Goal: Information Seeking & Learning: Learn about a topic

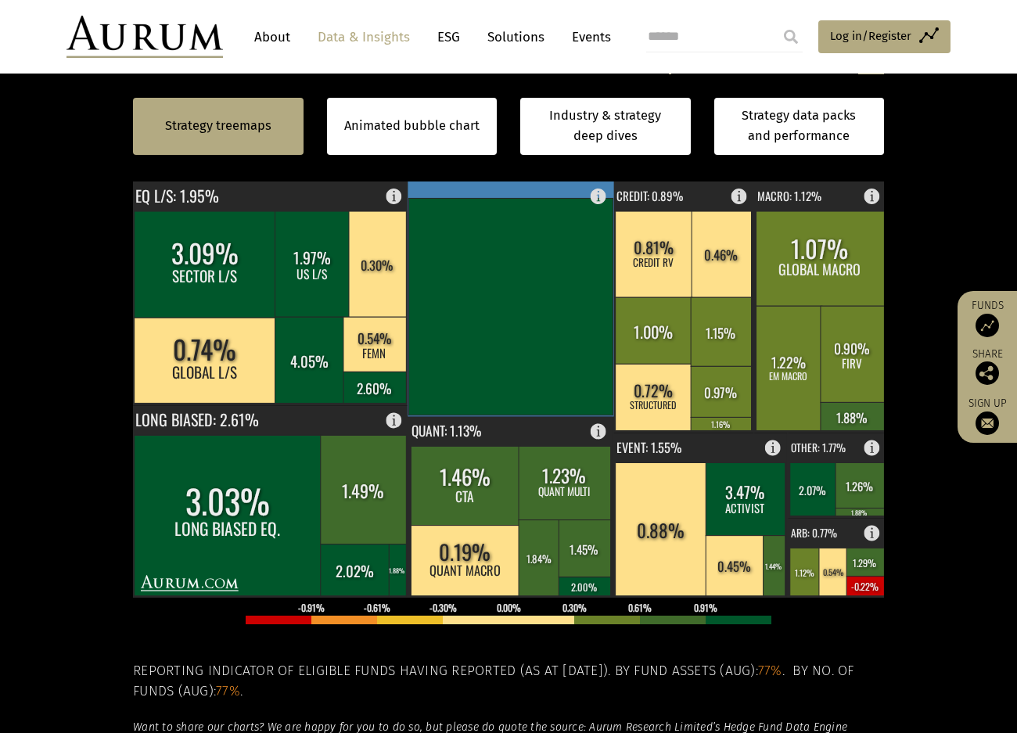
scroll to position [235, 0]
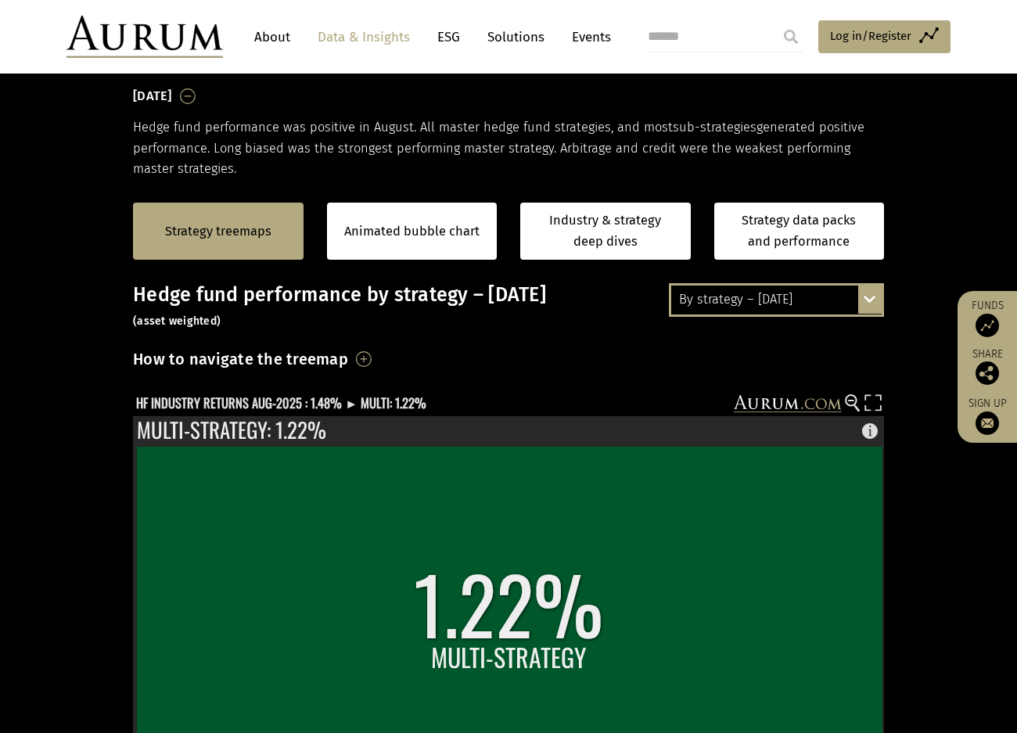
click at [870, 297] on div "By strategy – August 2025 By strategy – August 2025 By strategy – year to date …" at bounding box center [776, 299] width 215 height 33
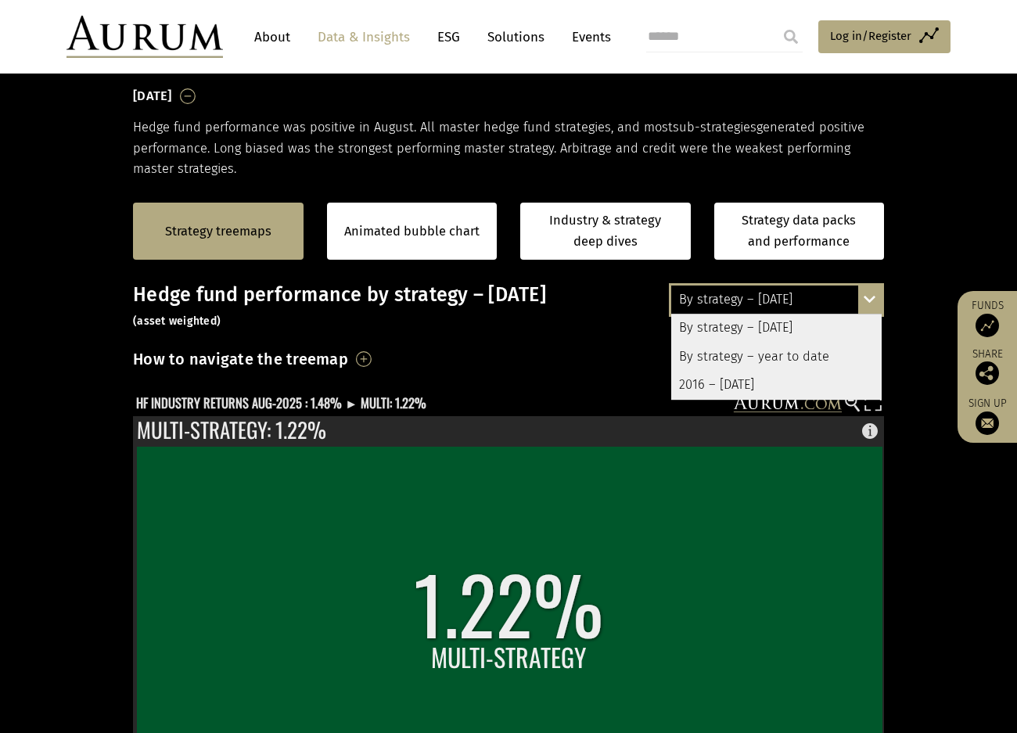
click at [805, 355] on div "By strategy – year to date" at bounding box center [776, 357] width 210 height 28
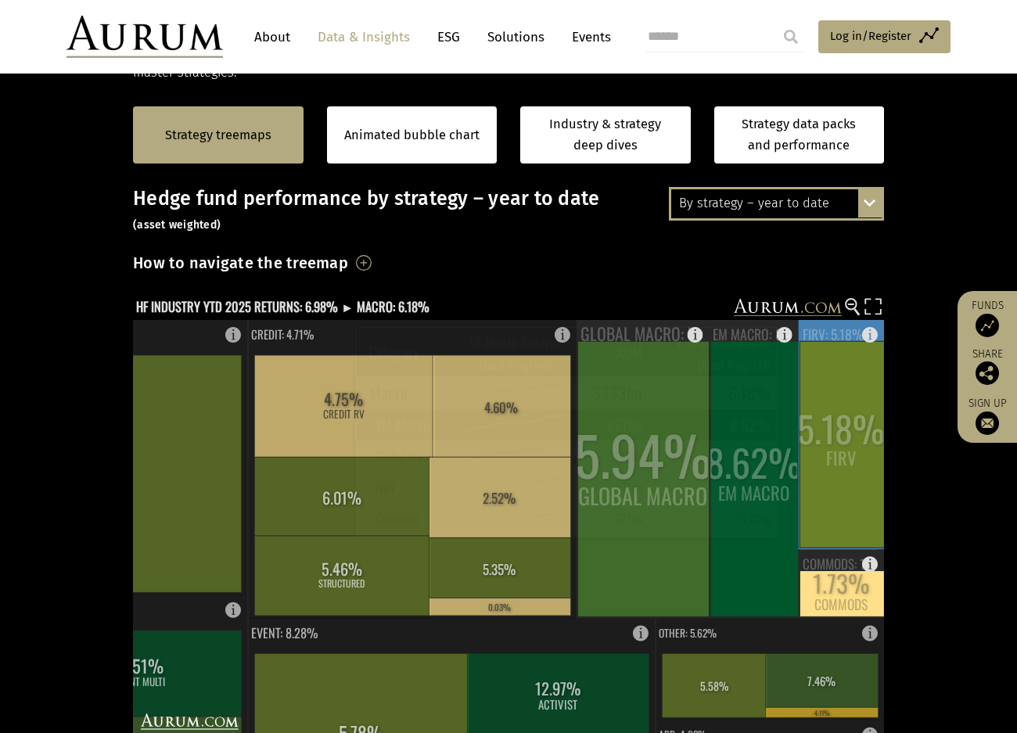
scroll to position [313, 0]
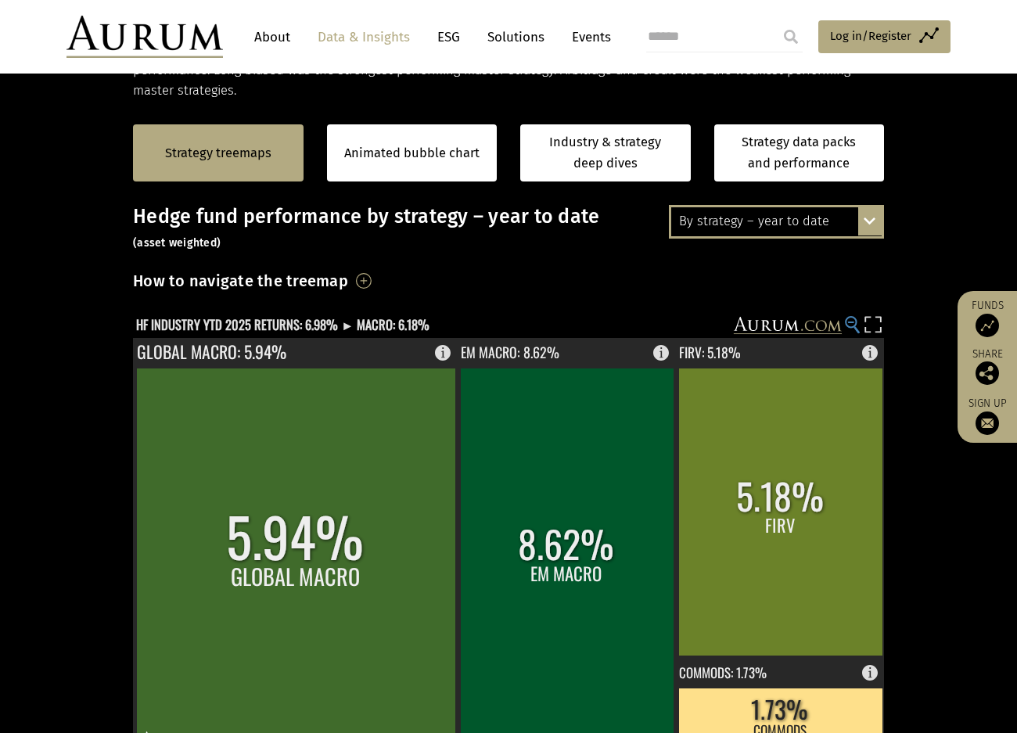
click at [848, 323] on circle at bounding box center [850, 322] width 10 height 10
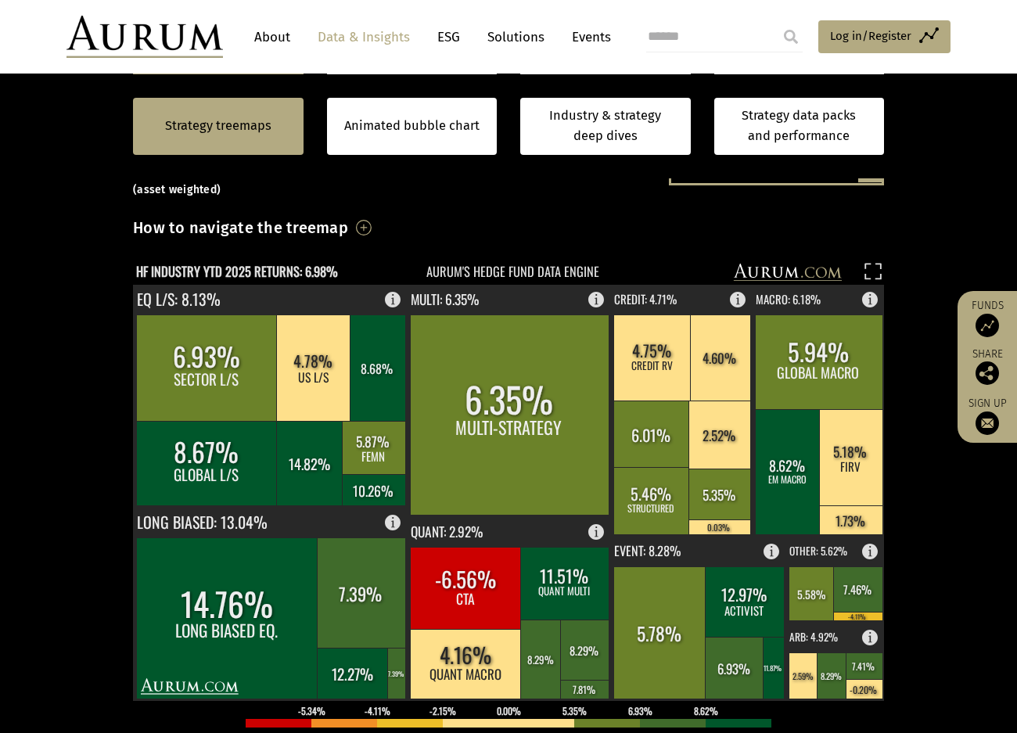
scroll to position [391, 0]
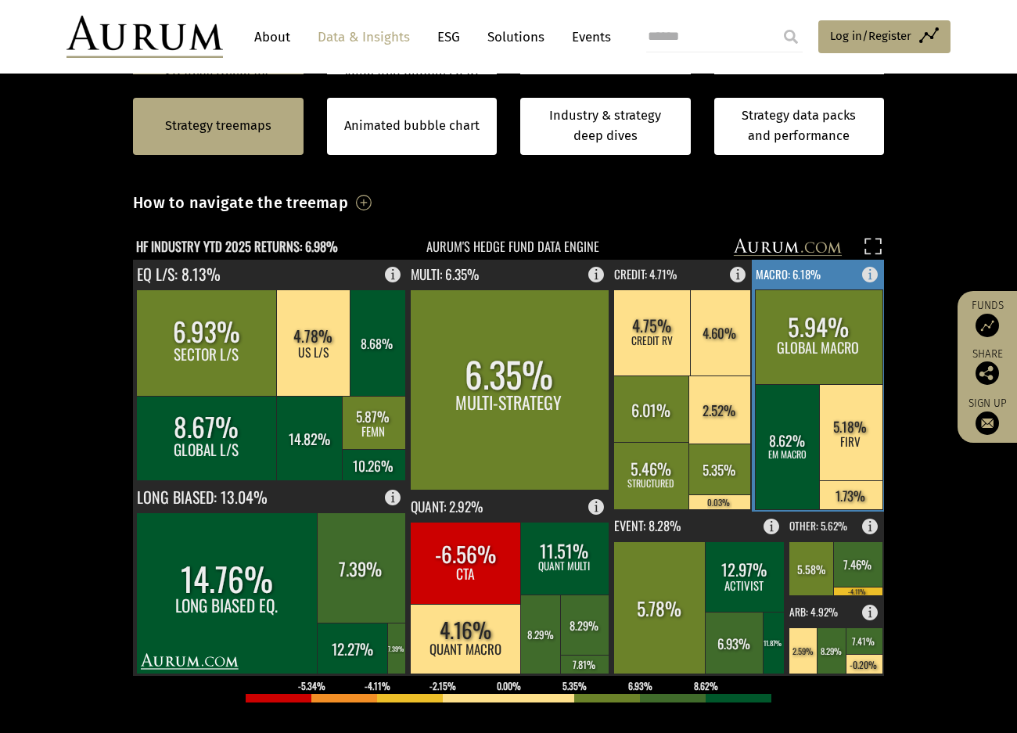
click at [872, 273] on rect at bounding box center [874, 271] width 19 height 22
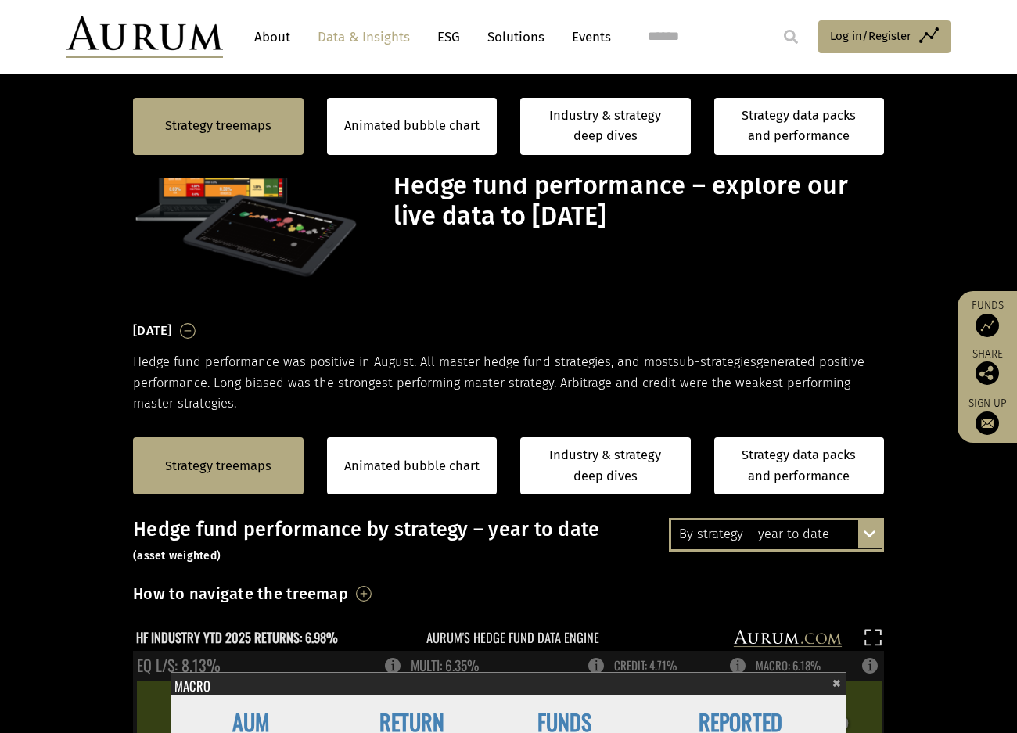
scroll to position [391, 0]
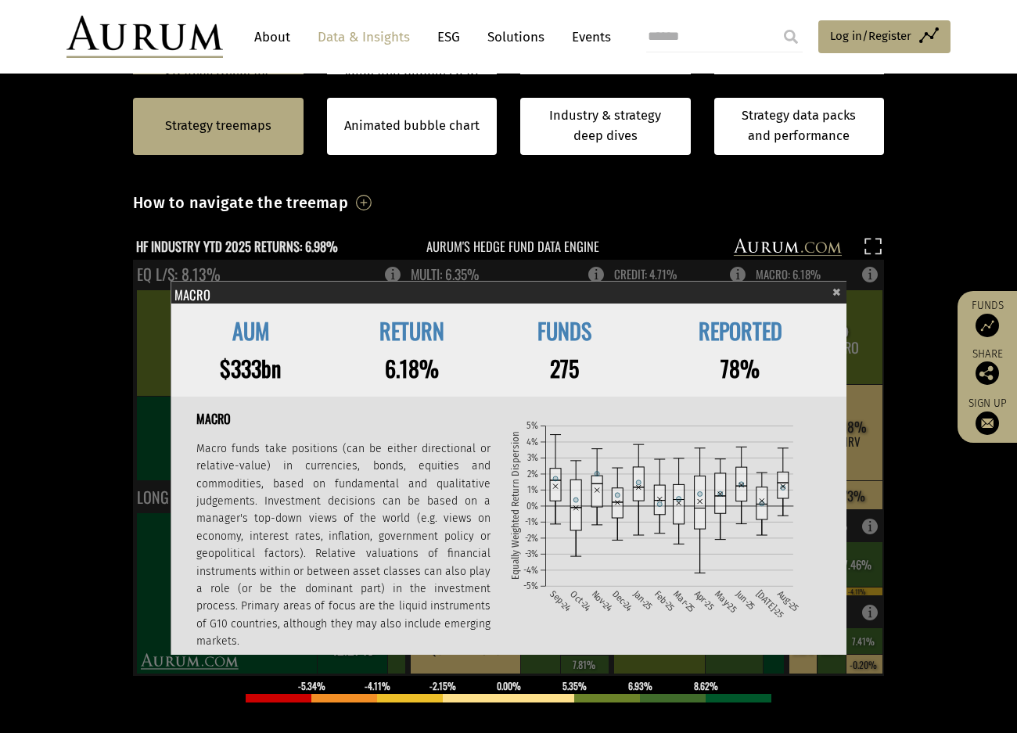
click at [669, 173] on div "Strategy treemaps Animated bubble chart Industry & strategy deep dives Strategy…" at bounding box center [508, 126] width 751 height 104
click at [835, 292] on span "×" at bounding box center [836, 290] width 9 height 18
